Goal: Task Accomplishment & Management: Use online tool/utility

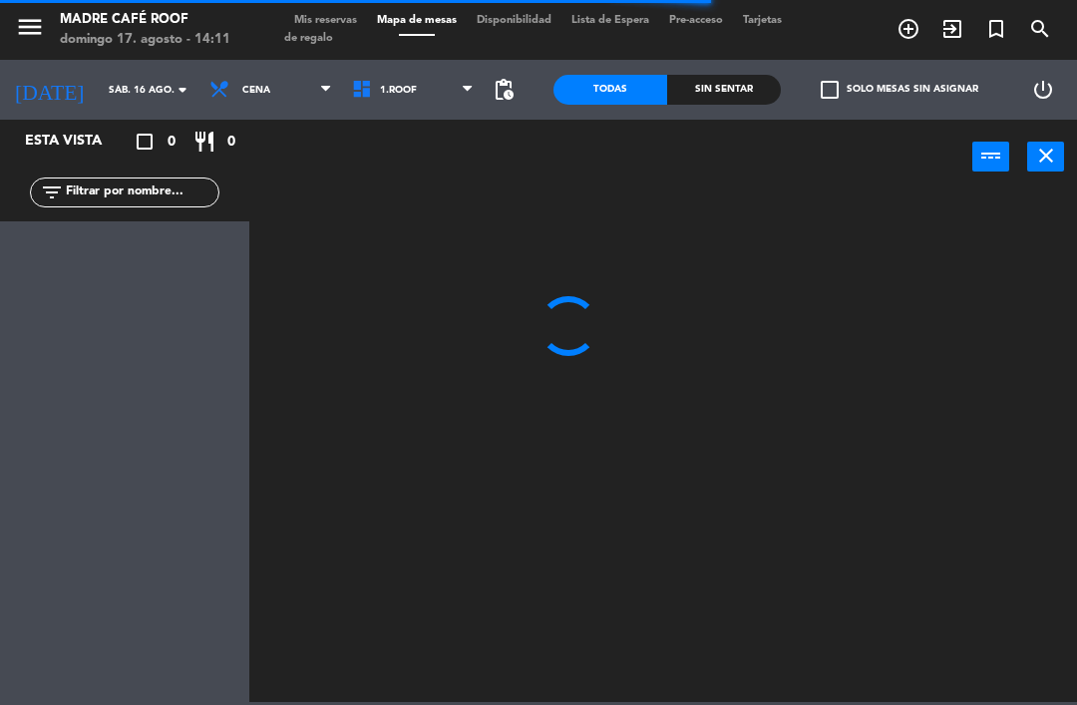
click at [99, 93] on input "sáb. 16 ago." at bounding box center [167, 90] width 137 height 31
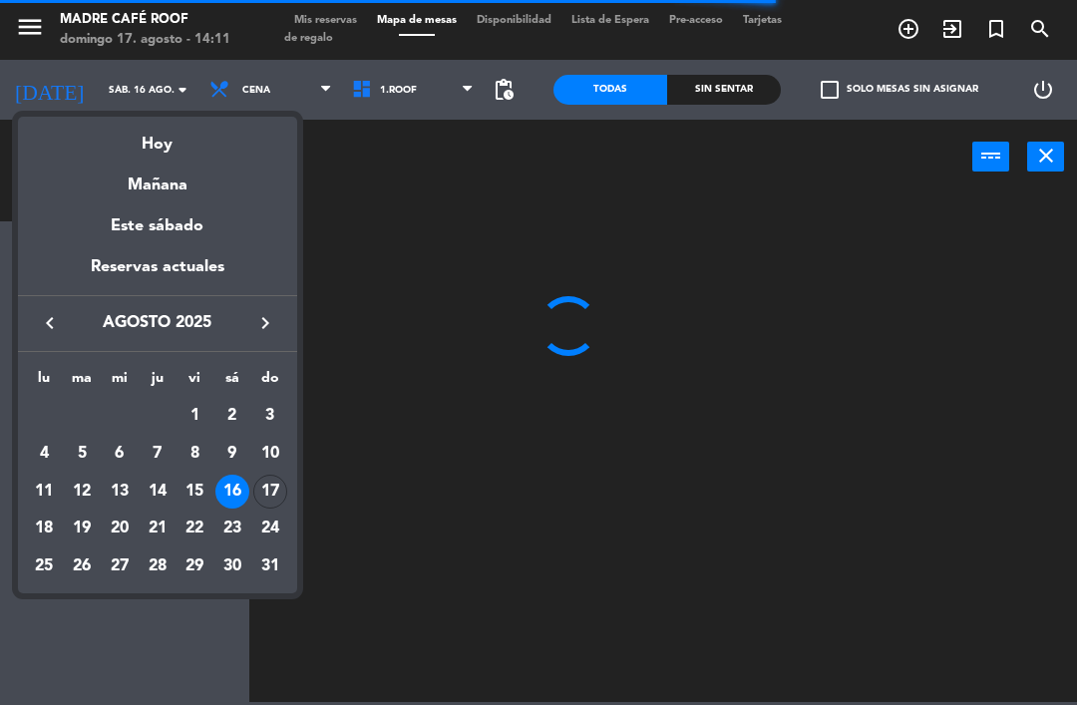
click at [178, 153] on div "Hoy" at bounding box center [157, 137] width 279 height 41
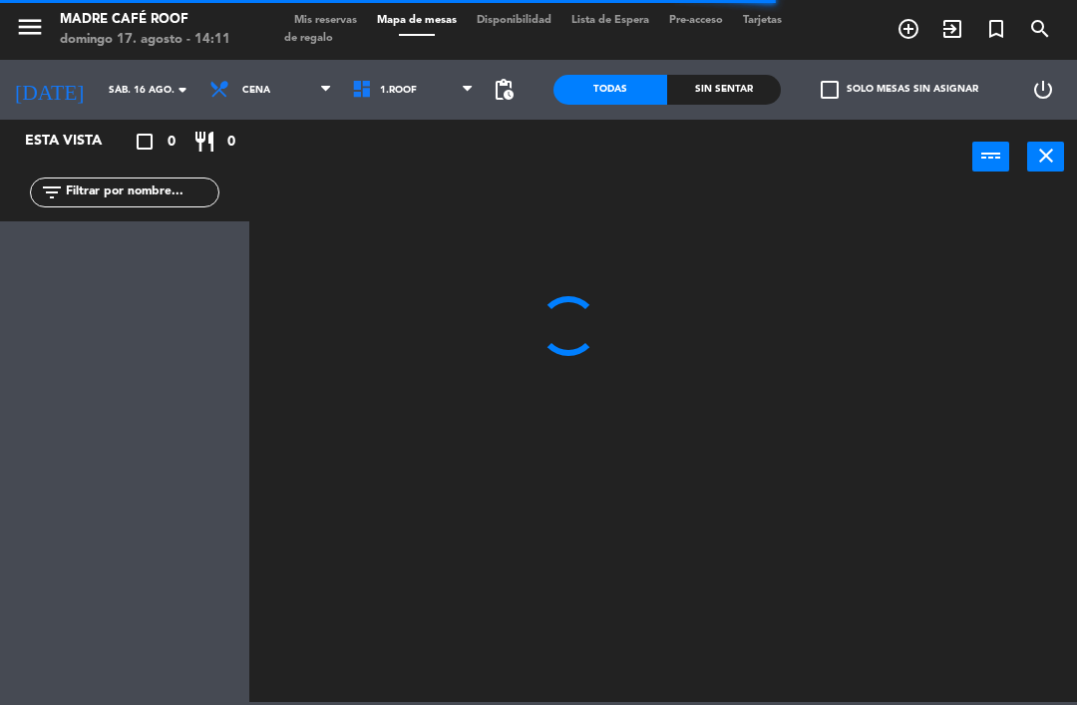
type input "dom. 17 ago."
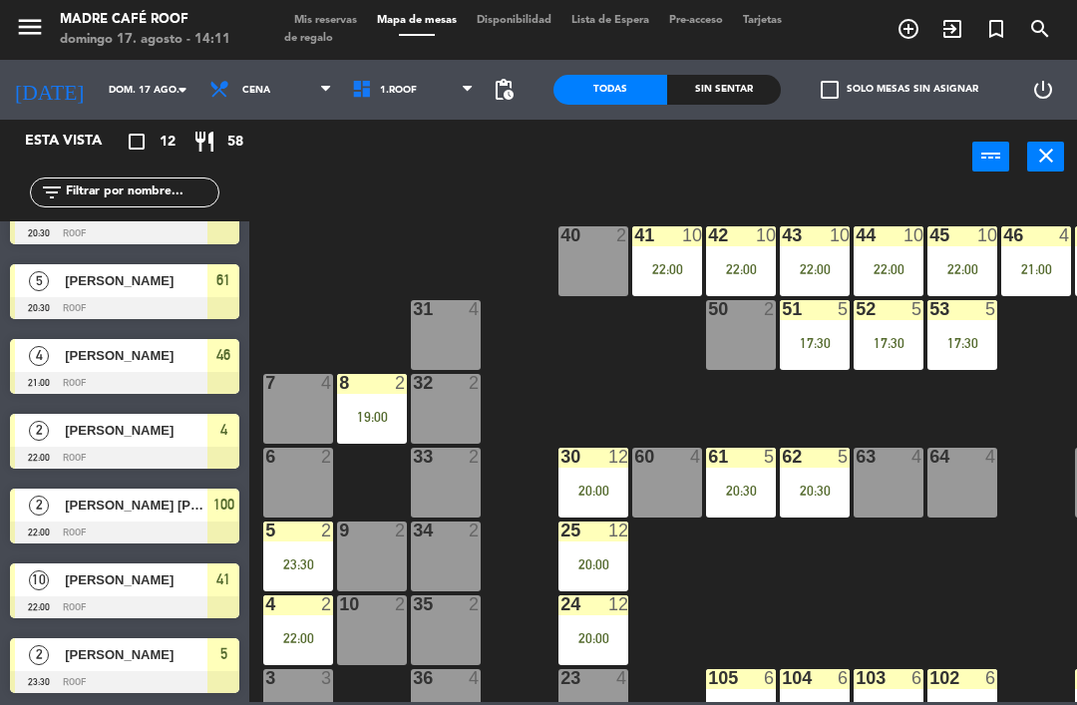
scroll to position [416, 0]
click at [101, 86] on input "dom. 17 ago." at bounding box center [167, 90] width 137 height 31
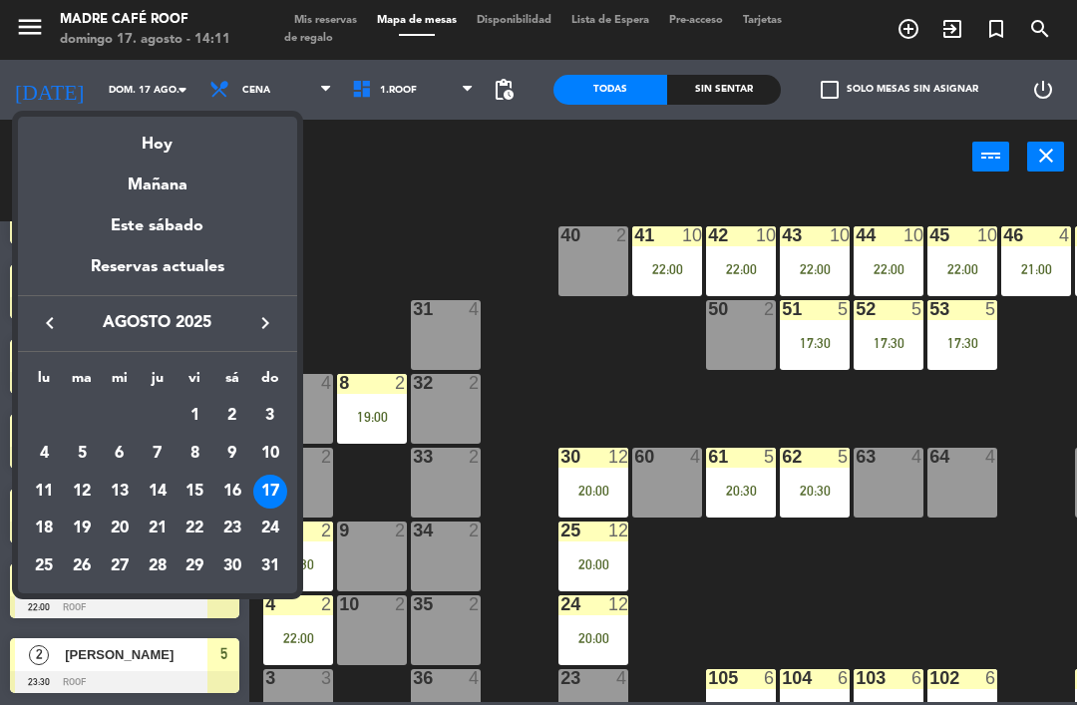
click at [165, 146] on div "Hoy" at bounding box center [157, 137] width 279 height 41
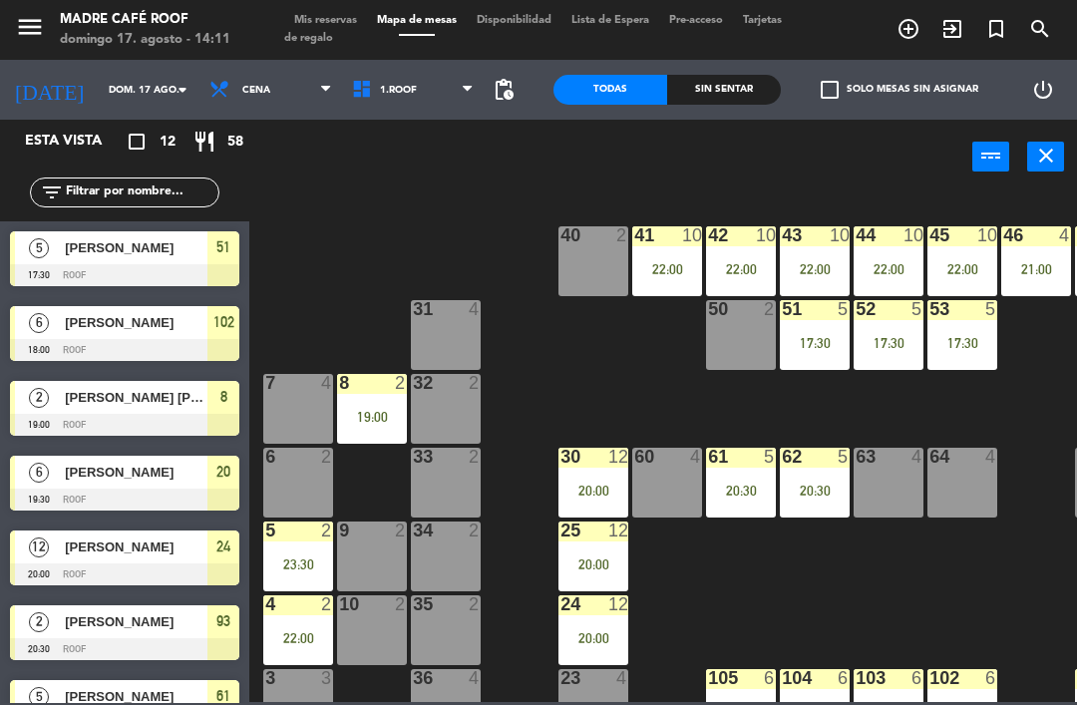
scroll to position [0, 0]
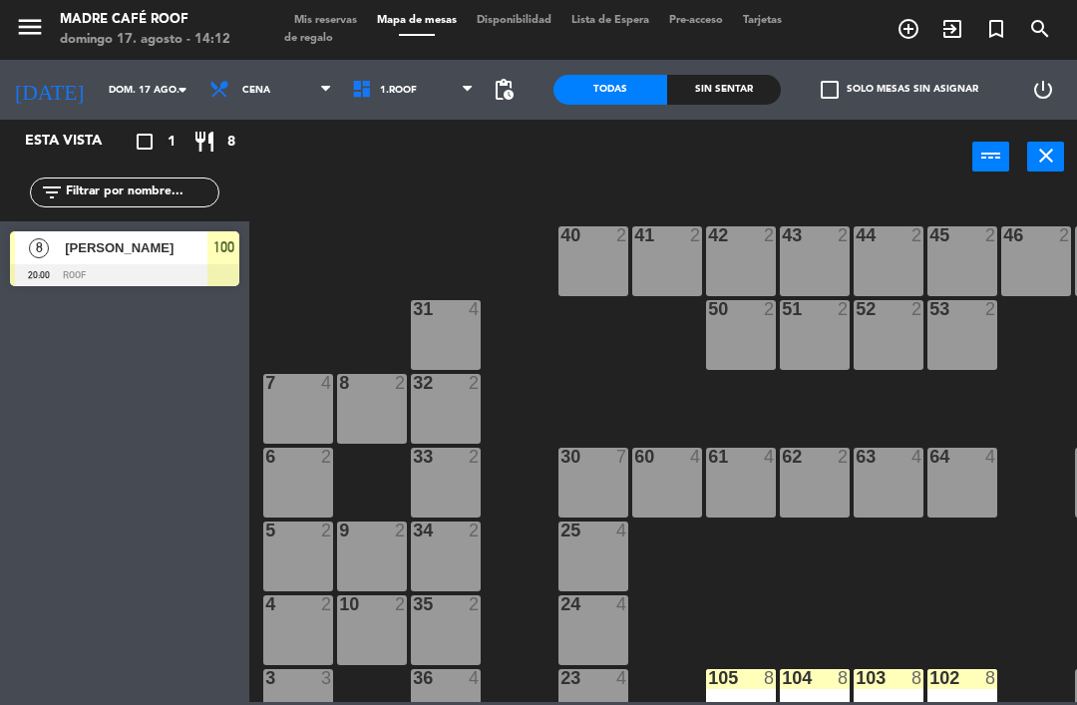
click at [239, 75] on span "Cena" at bounding box center [270, 90] width 143 height 44
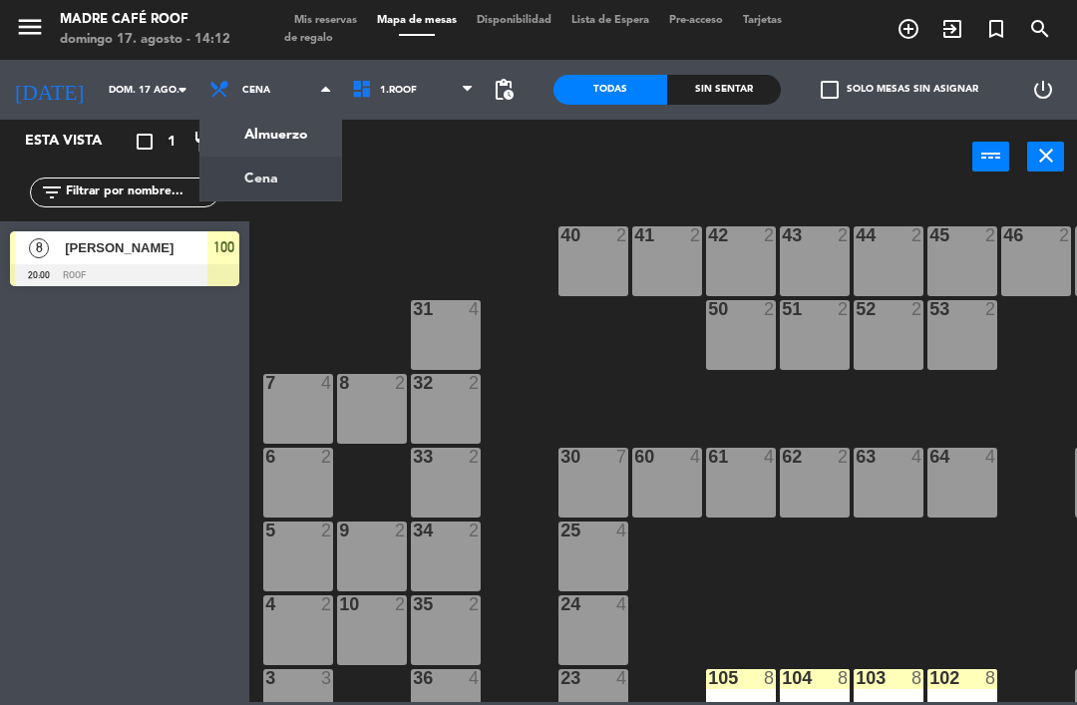
click at [272, 125] on ng-component "menu Madre Café Roof [DATE] 17. agosto - 14:12 Mis reservas Mapa de mesas Dispo…" at bounding box center [538, 351] width 1077 height 702
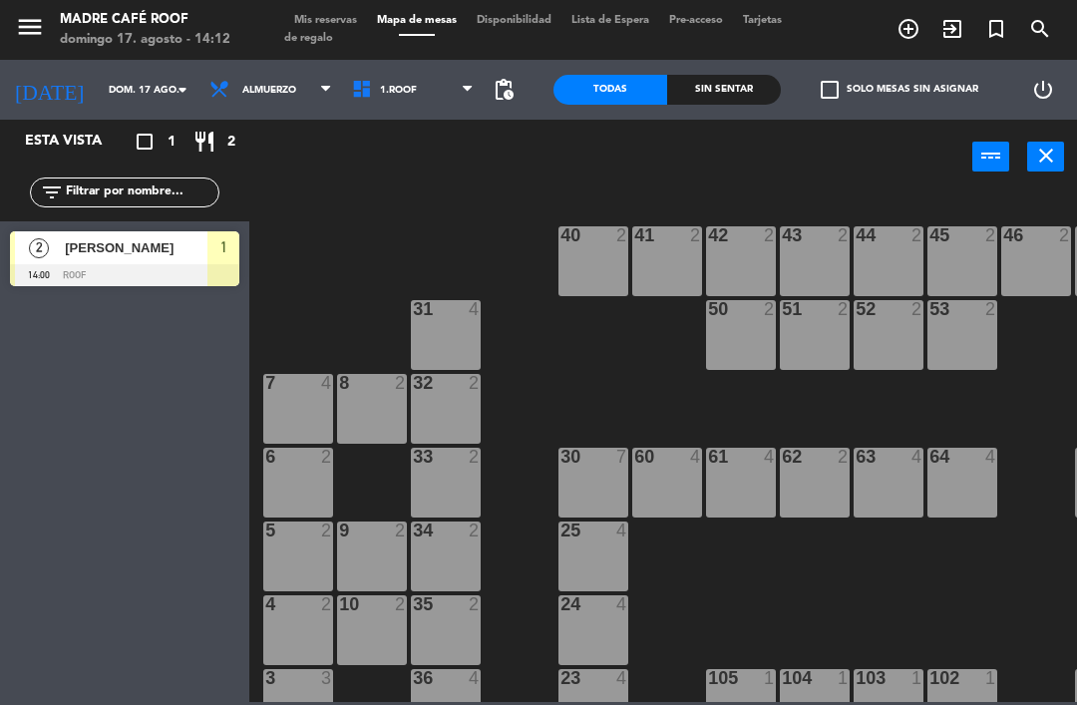
click at [259, 94] on span "Almuerzo" at bounding box center [269, 90] width 54 height 11
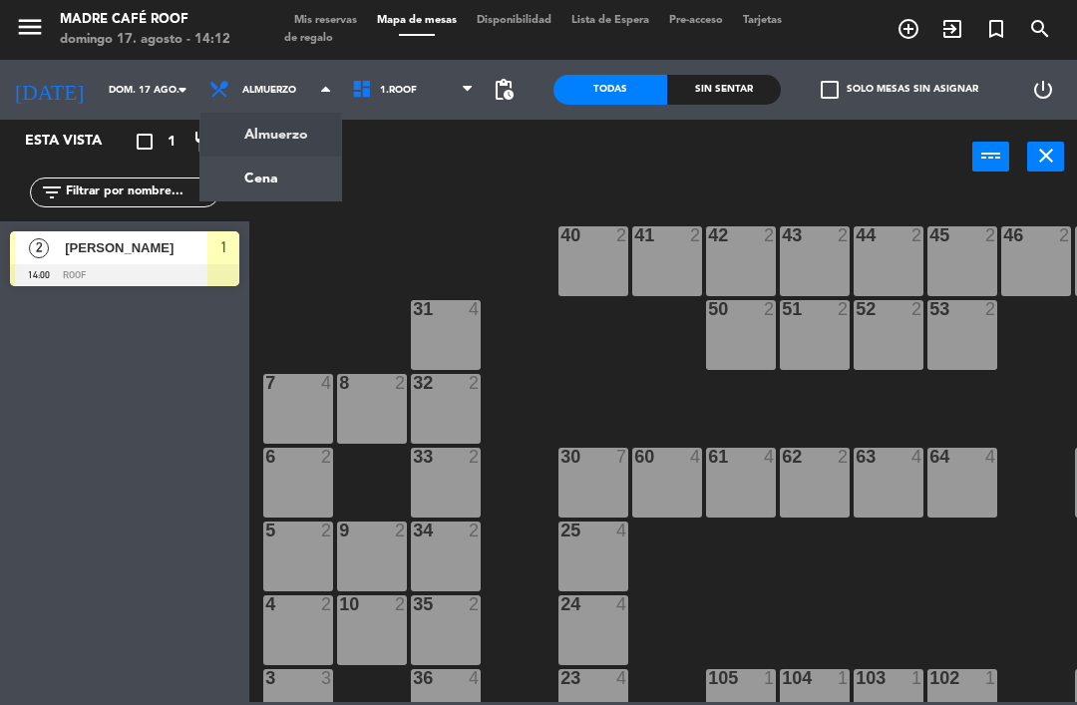
click at [267, 176] on ng-component "menu Madre Café Roof [DATE] 17. agosto - 14:12 Mis reservas Mapa de mesas Dispo…" at bounding box center [538, 351] width 1077 height 702
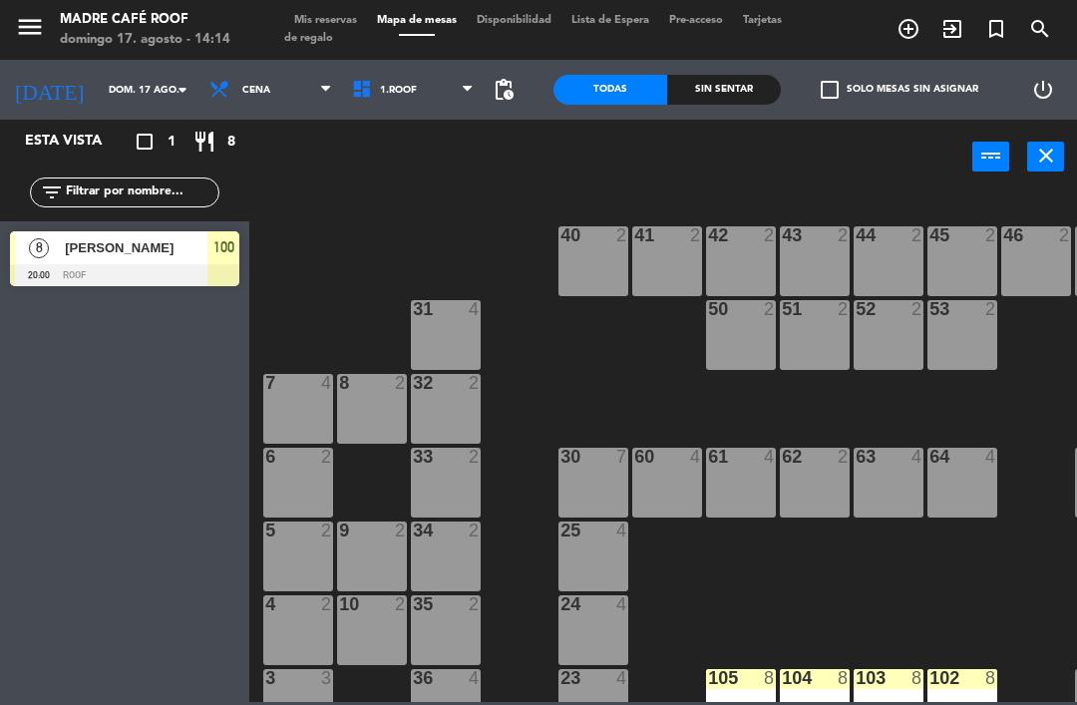
click at [99, 79] on input "dom. 17 ago." at bounding box center [167, 90] width 137 height 31
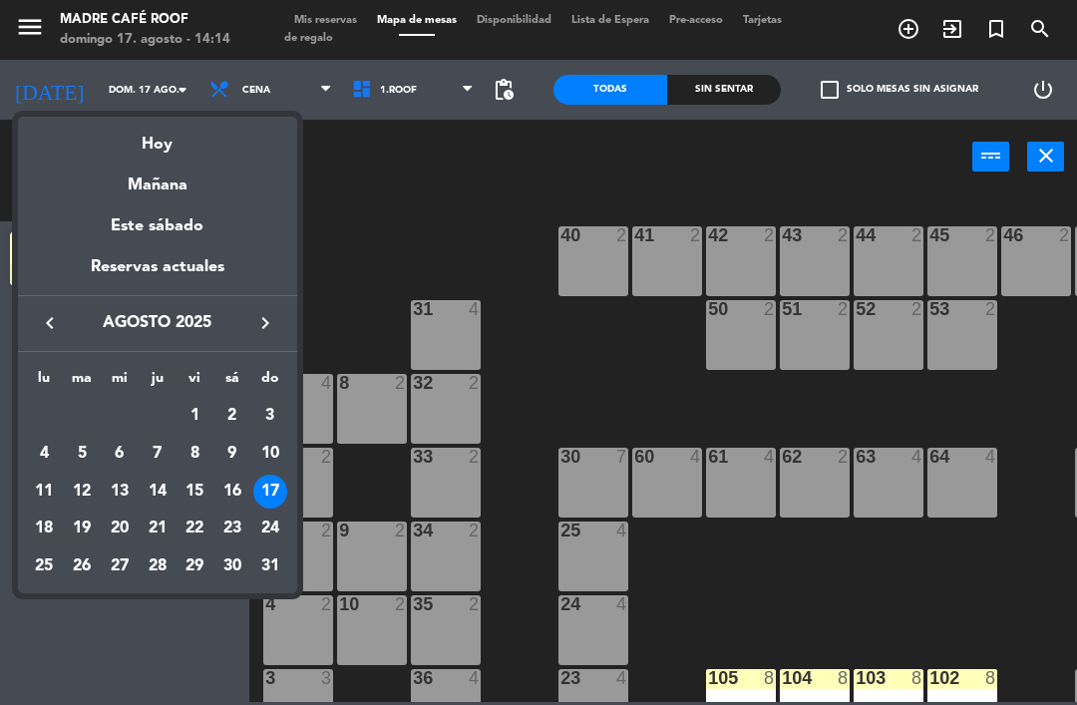
click at [243, 90] on div at bounding box center [538, 352] width 1077 height 705
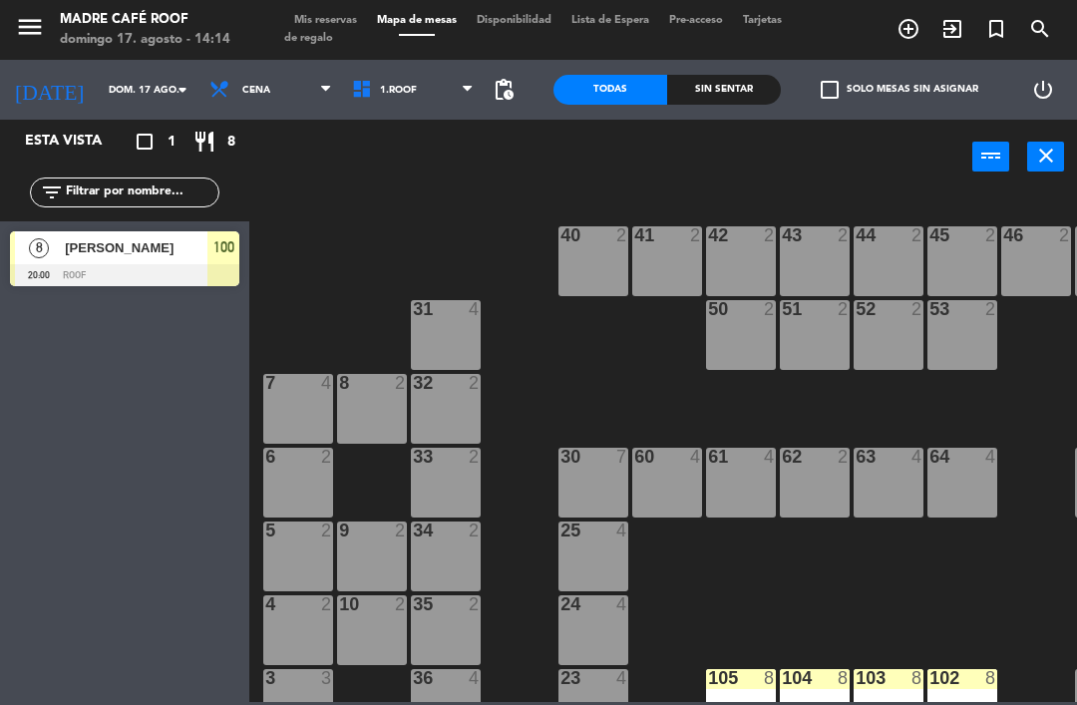
click at [250, 82] on span "Cena" at bounding box center [270, 90] width 143 height 44
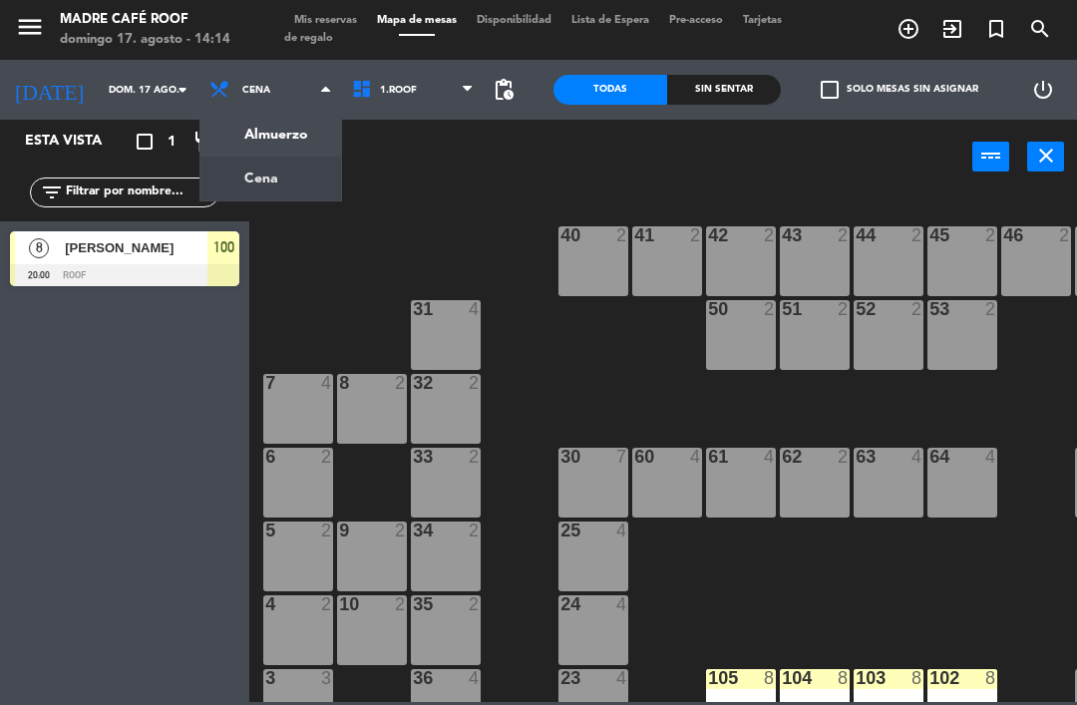
click at [252, 131] on ng-component "menu Madre Café Roof [DATE] 17. agosto - 14:14 Mis reservas Mapa de mesas Dispo…" at bounding box center [538, 351] width 1077 height 702
